Goal: Transaction & Acquisition: Subscribe to service/newsletter

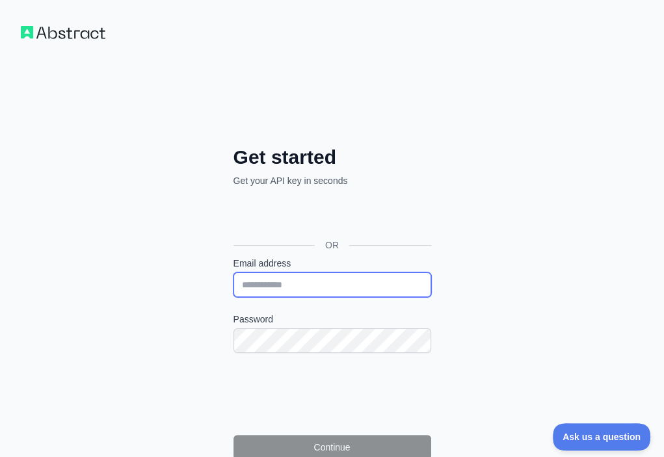
click at [233, 272] on input "Email address" at bounding box center [332, 284] width 198 height 25
paste input "**********"
type input "**********"
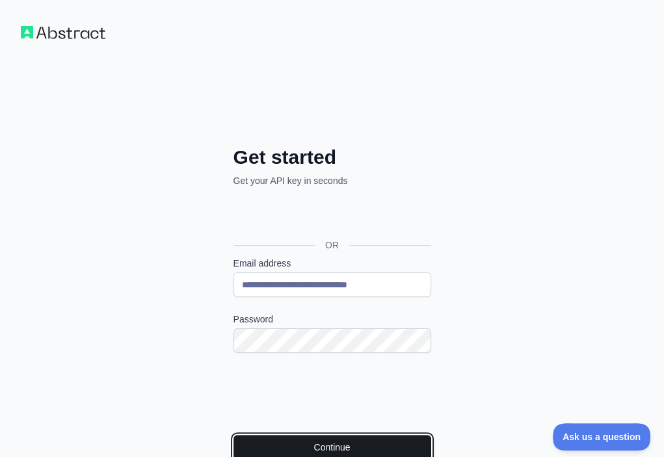
click at [233, 435] on button "Continue" at bounding box center [332, 447] width 198 height 25
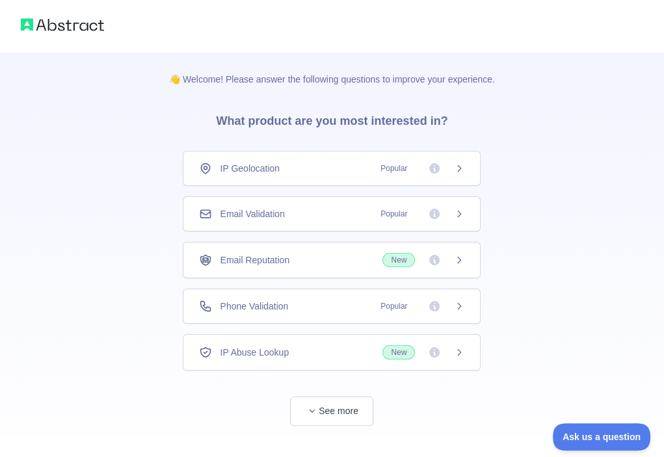
click at [300, 204] on div "Email Validation Popular" at bounding box center [332, 213] width 298 height 35
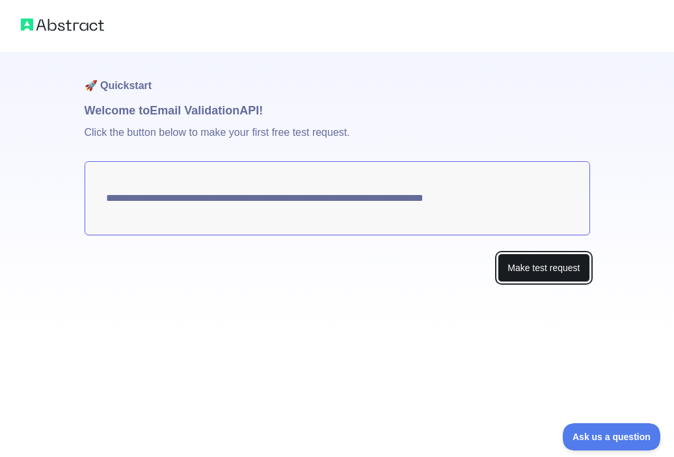
click at [501, 272] on button "Make test request" at bounding box center [543, 268] width 92 height 29
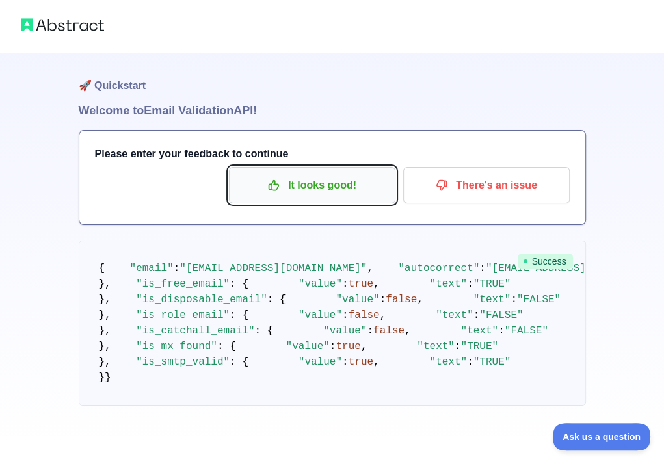
click at [349, 184] on p "It looks good!" at bounding box center [312, 185] width 147 height 22
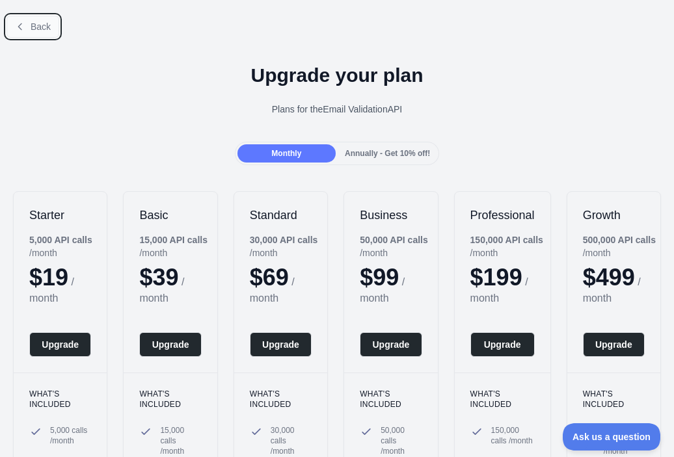
click at [39, 30] on span "Back" at bounding box center [41, 26] width 20 height 10
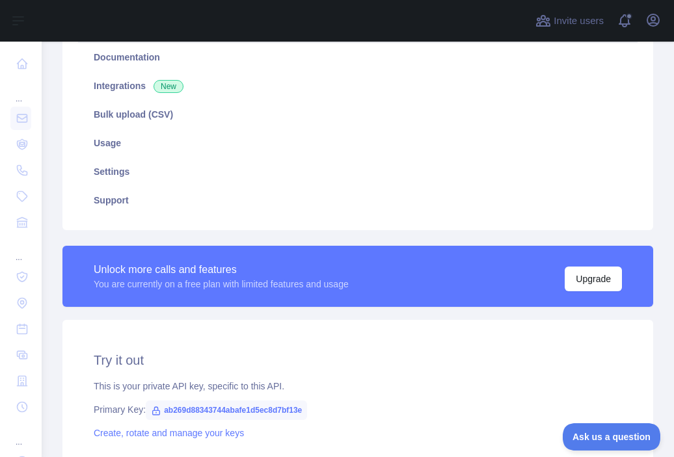
scroll to position [325, 0]
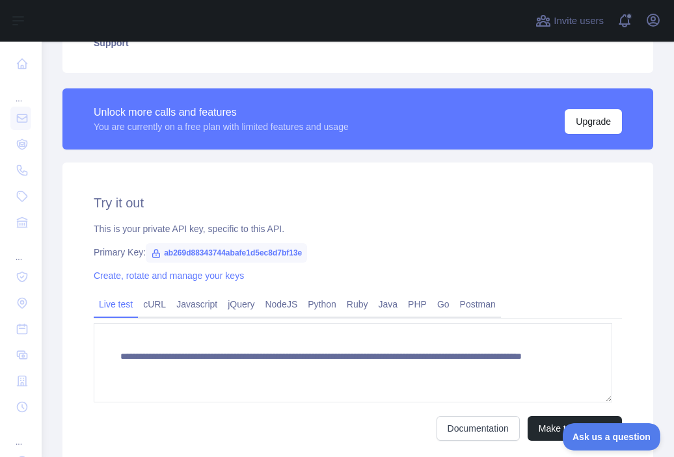
click at [280, 254] on span "ab269d88343744abafe1d5ec8d7bf13e" at bounding box center [226, 253] width 161 height 20
copy span "ab269d88343744abafe1d5ec8d7bf13e"
